Goal: Task Accomplishment & Management: Complete application form

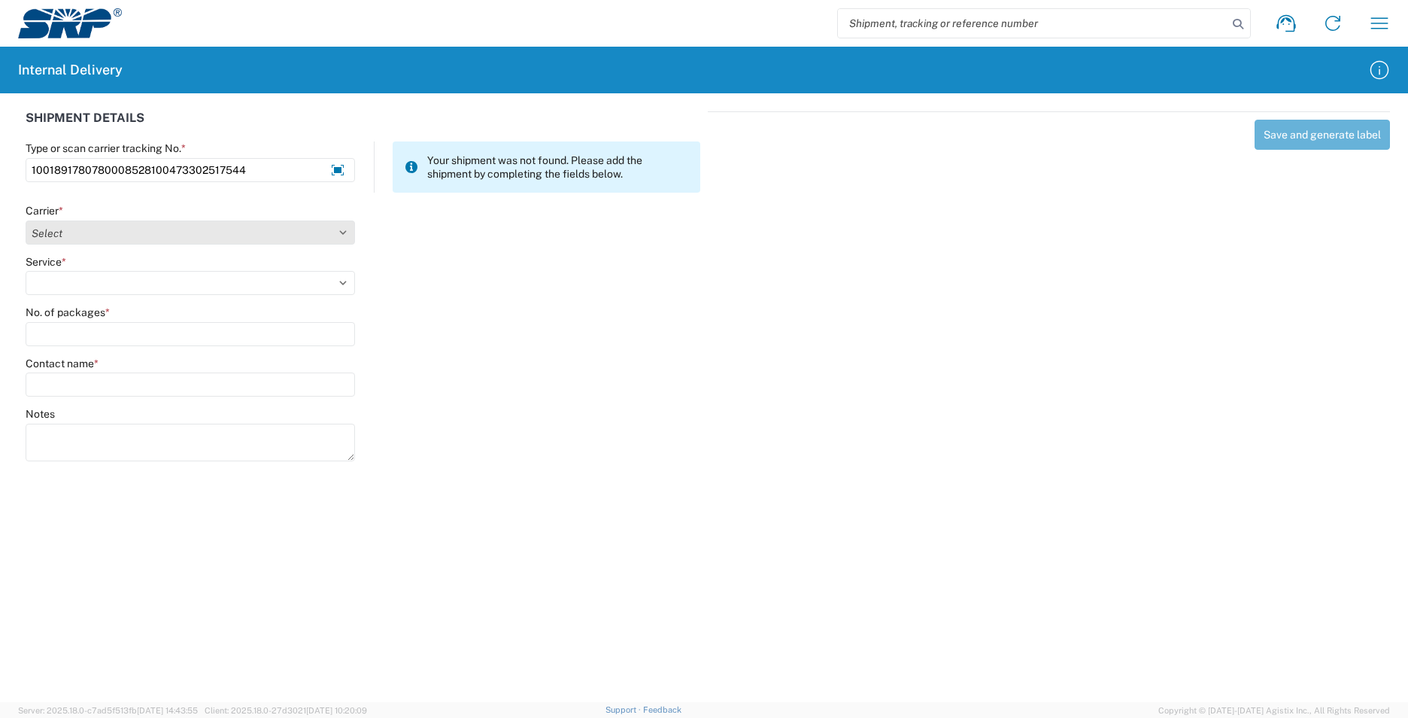
type input "1001891780780008528100473302517544"
click at [156, 231] on select "Select AcctPay Amazon Logistics ATI Trucking BC Dimerco Logistics Empire Southw…" at bounding box center [190, 232] width 329 height 24
select select "5"
click at [26, 220] on select "Select AcctPay Amazon Logistics ATI Trucking BC Dimerco Logistics Empire Southw…" at bounding box center [190, 232] width 329 height 24
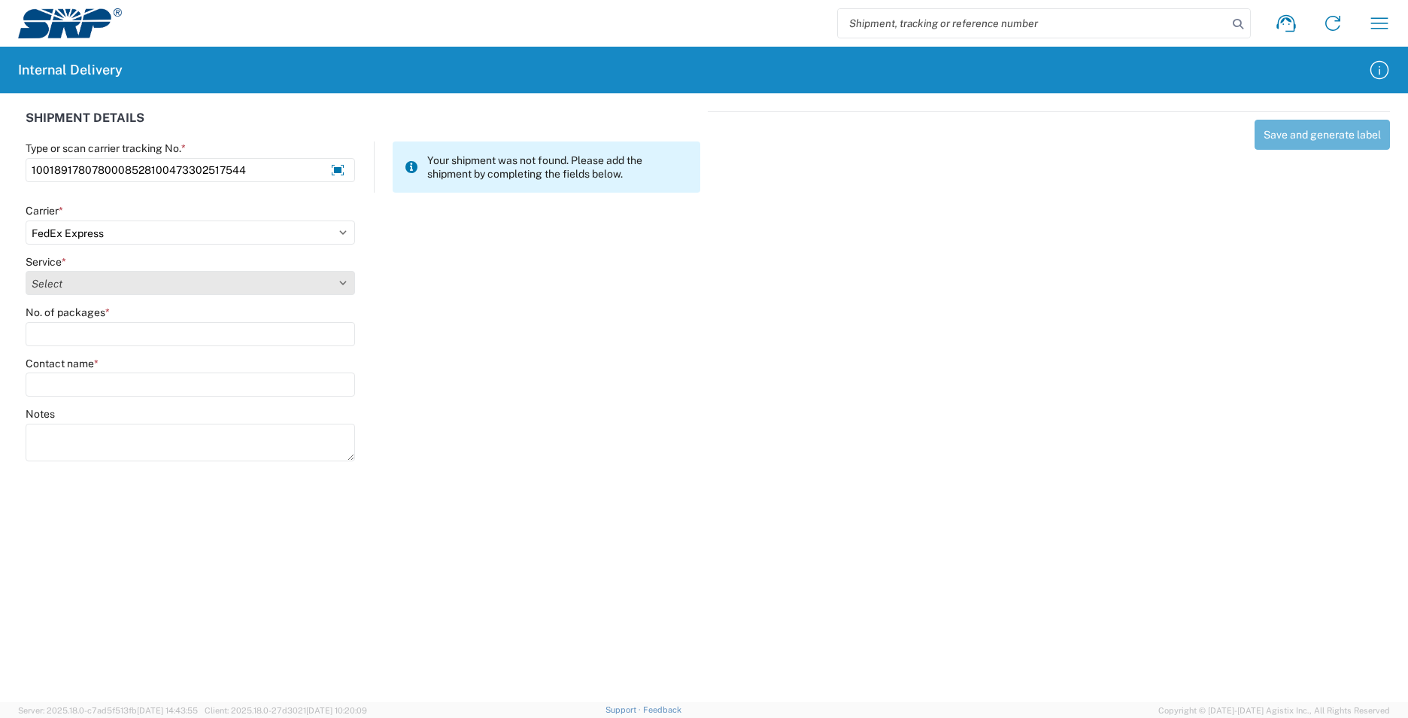
click at [113, 281] on select "Select 1Day Freight 2Day 2Day AM 2Day AM One Rate 2Day Freight 2Day One Rate 3 …" at bounding box center [190, 283] width 329 height 24
select select "8"
click at [113, 282] on select "Select 1Day Freight 2Day 2Day AM 2Day AM One Rate 2Day Freight 2Day One Rate 3 …" at bounding box center [190, 283] width 329 height 24
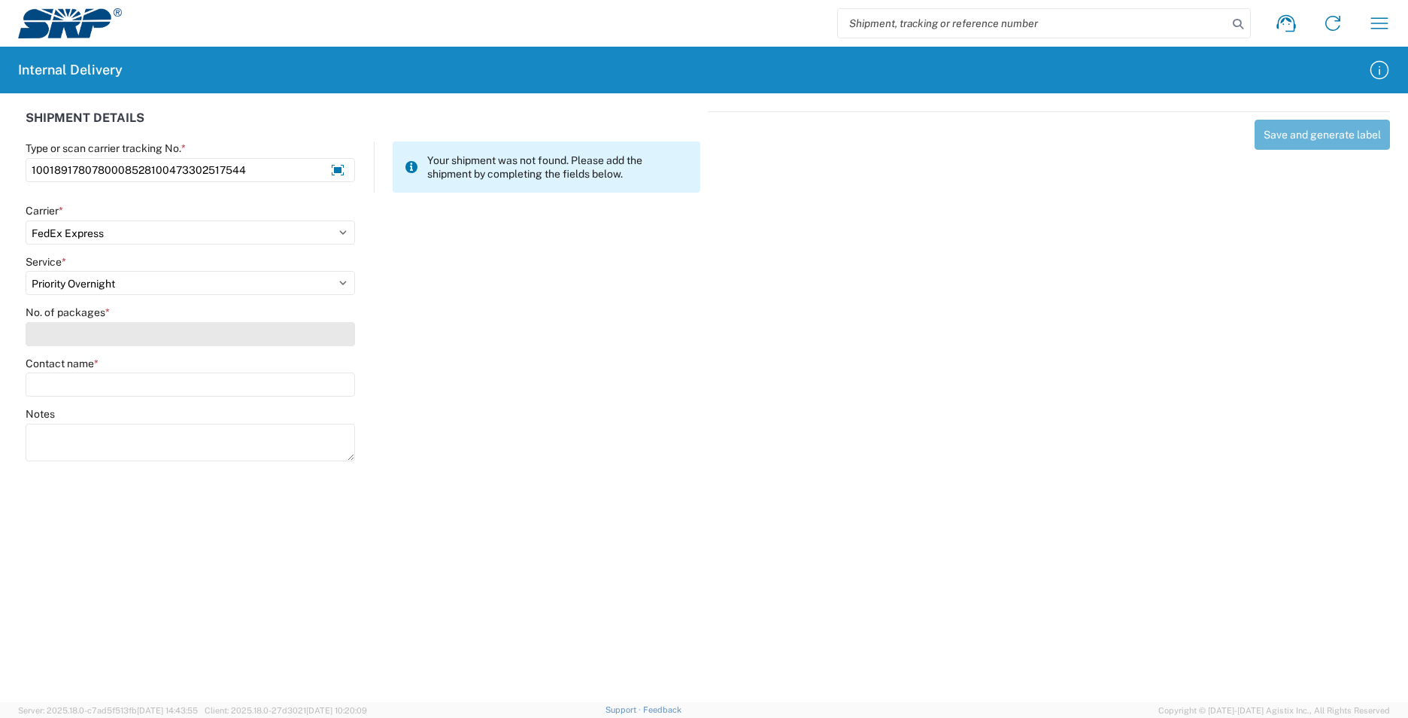
click at [73, 335] on input "No. of packages *" at bounding box center [190, 334] width 329 height 24
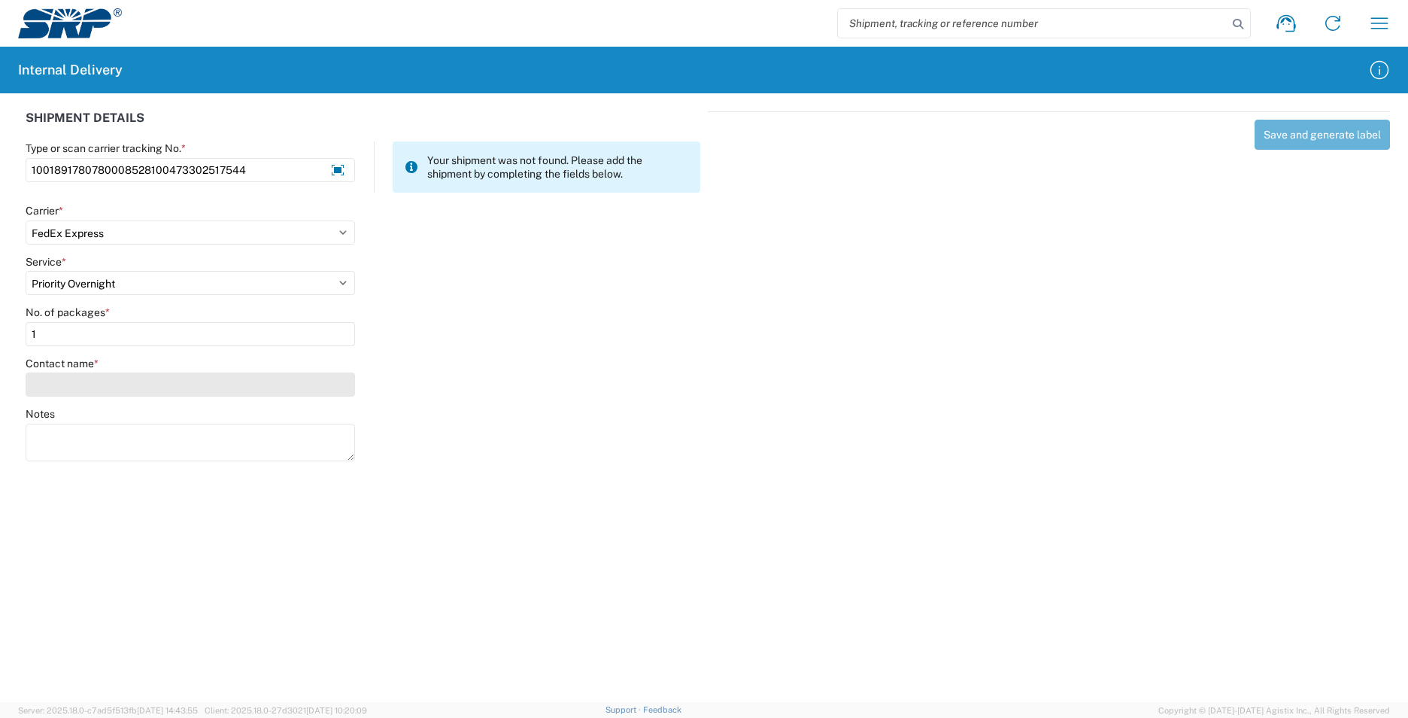
type input "1"
click at [78, 384] on input "Contact name *" at bounding box center [190, 384] width 329 height 24
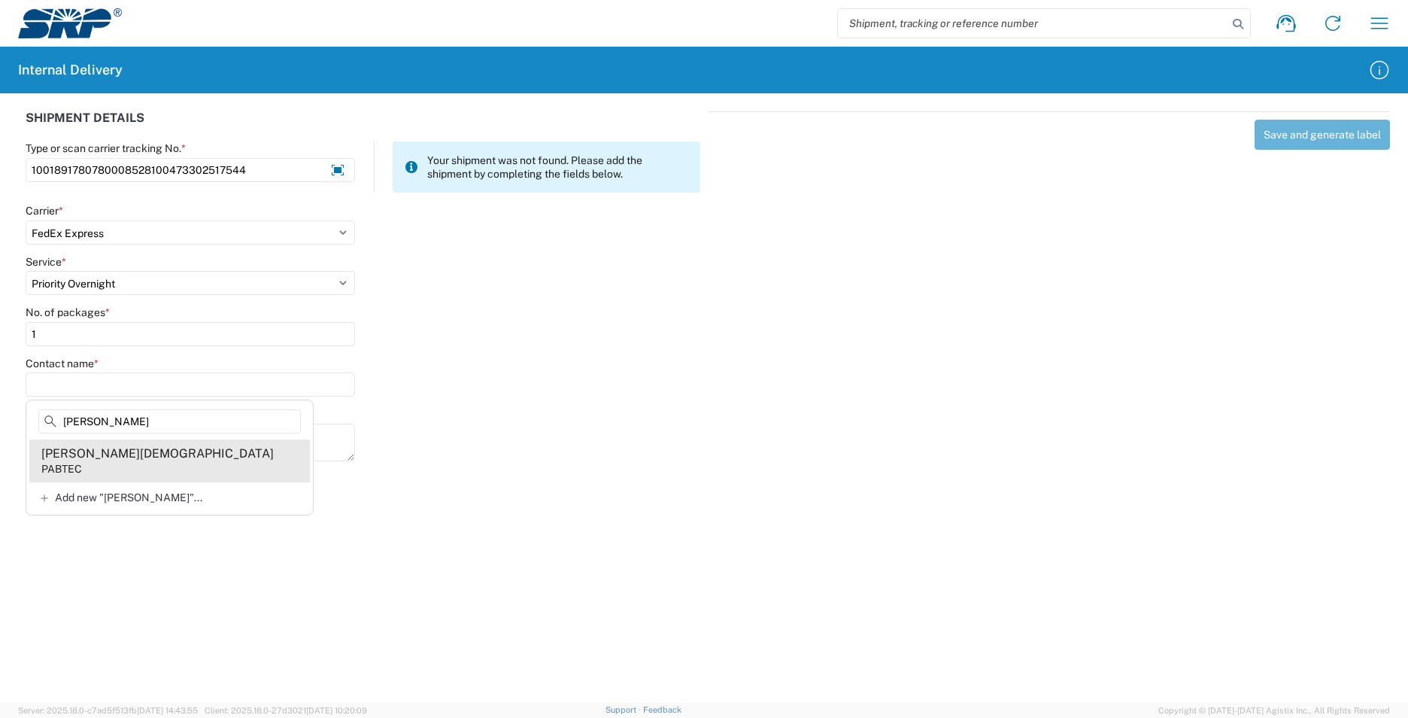
type input "bethea"
click at [219, 446] on agx-address-suggestion-item "Bethea Zephaniah PABTEC" at bounding box center [169, 460] width 281 height 42
type input "Bethea Zephaniah"
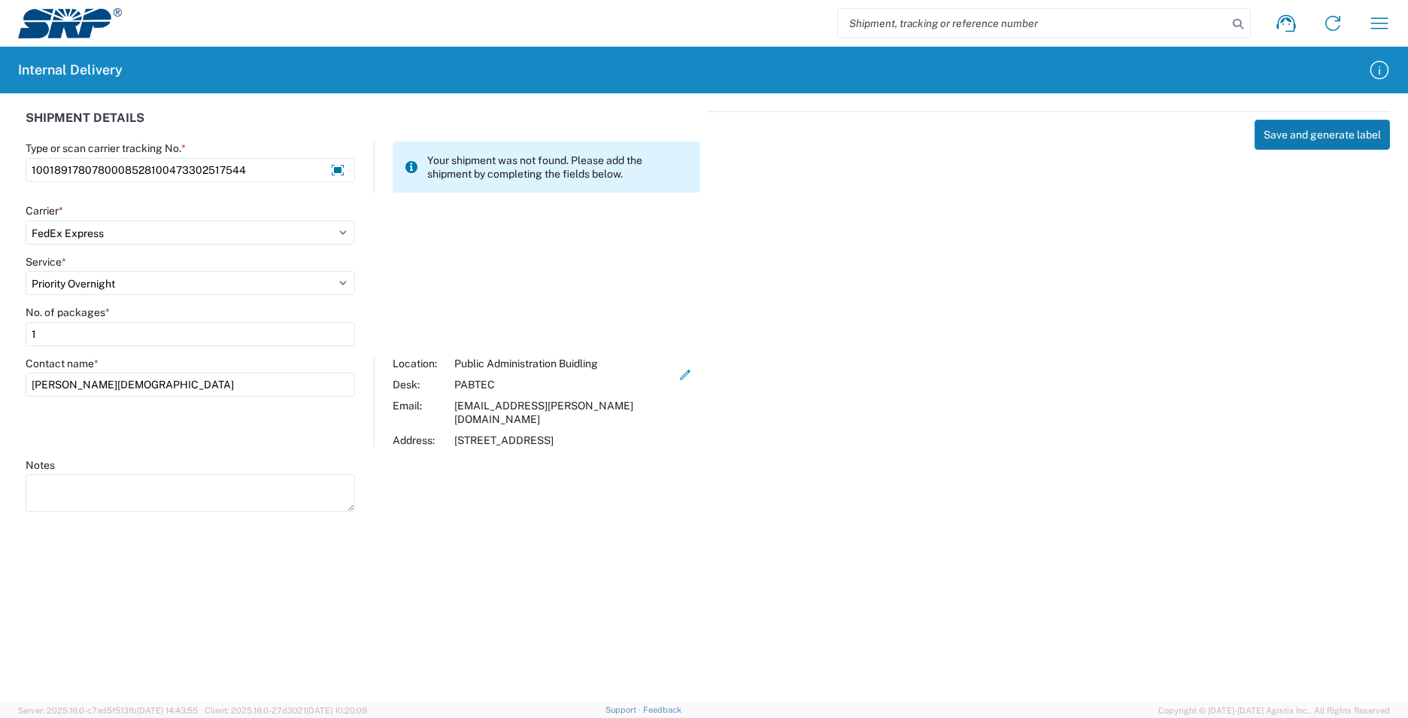
click at [1377, 136] on button "Save and generate label" at bounding box center [1322, 135] width 135 height 30
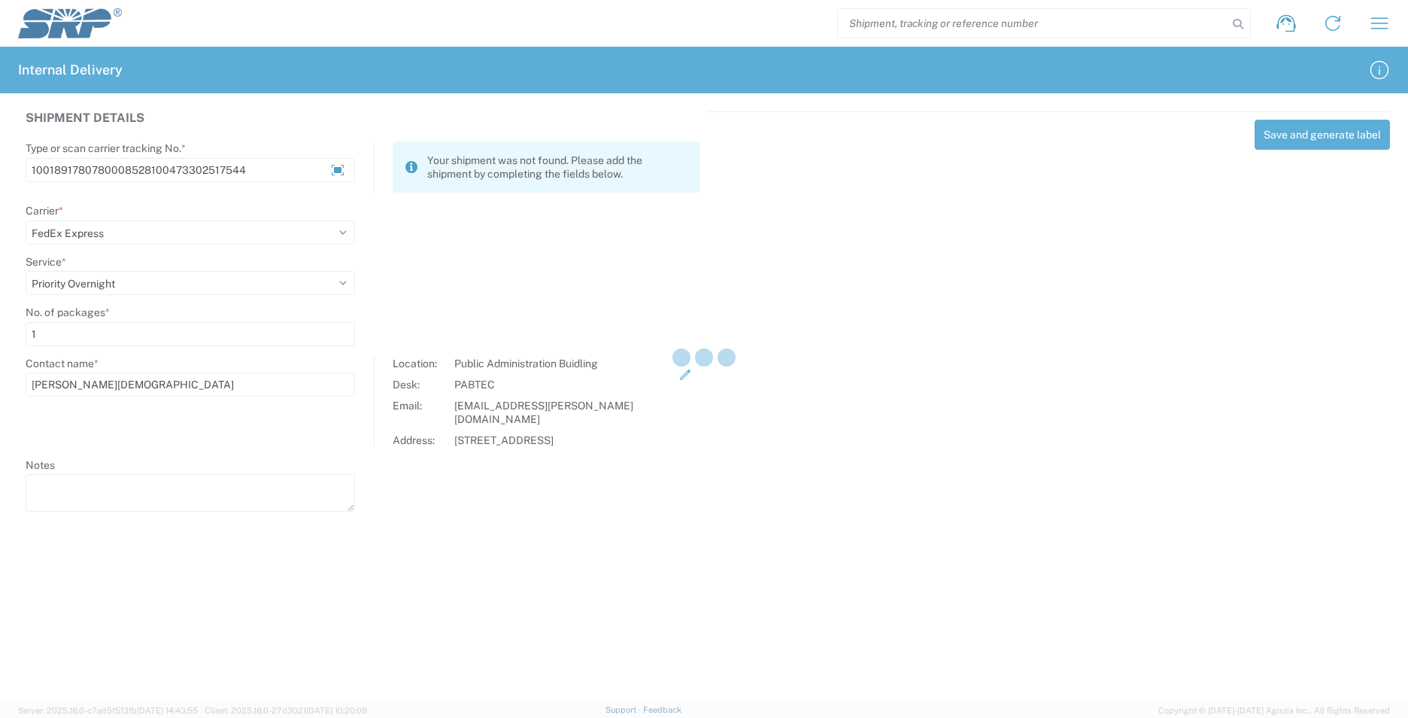
select select
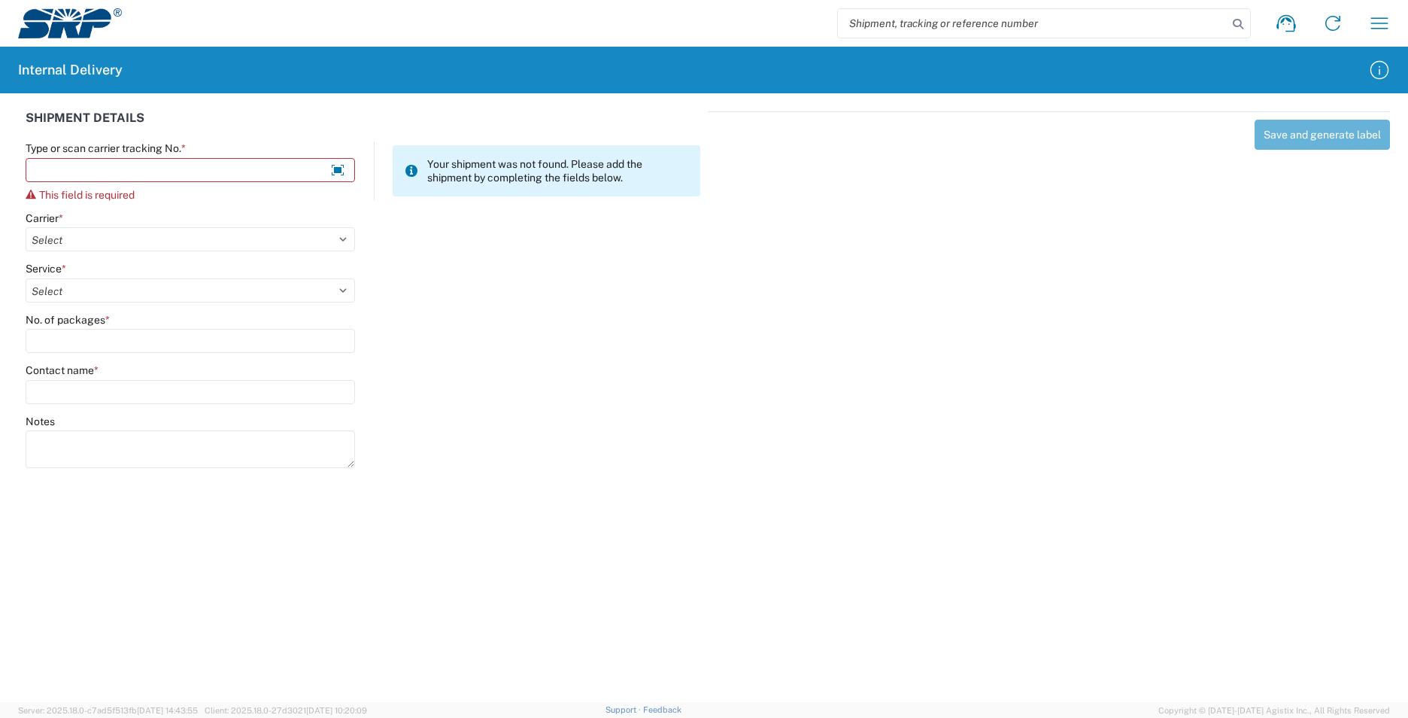
click at [532, 122] on div "SHIPMENT DETAILS" at bounding box center [363, 126] width 675 height 30
click at [510, 125] on div "SHIPMENT DETAILS" at bounding box center [363, 126] width 675 height 30
click at [218, 174] on input "Type or scan carrier tracking No. *" at bounding box center [190, 170] width 329 height 24
